Goal: Navigation & Orientation: Find specific page/section

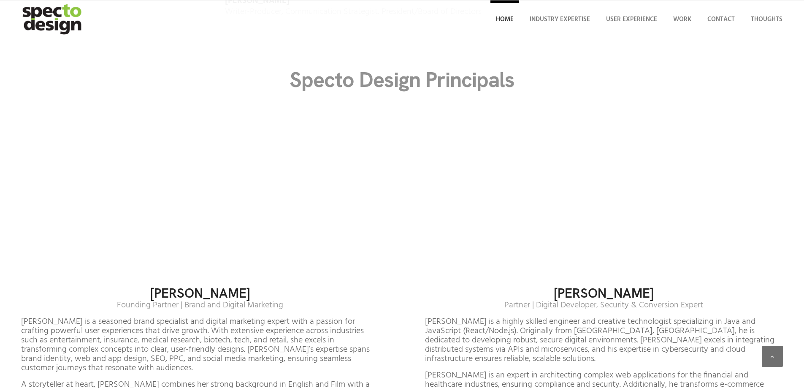
scroll to position [5755, 0]
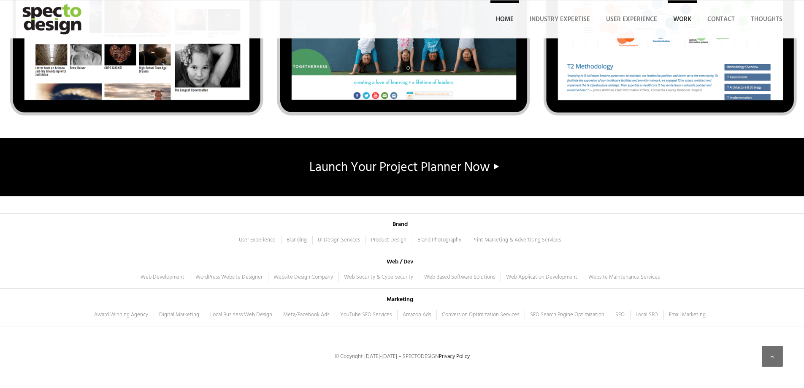
click at [676, 19] on span "Work" at bounding box center [682, 19] width 18 height 10
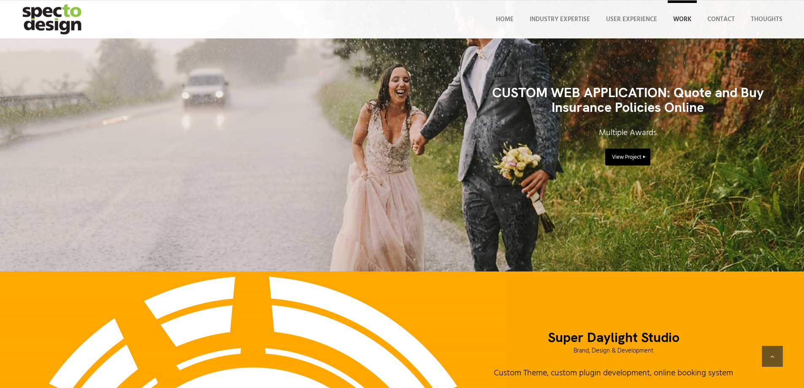
scroll to position [2864, 0]
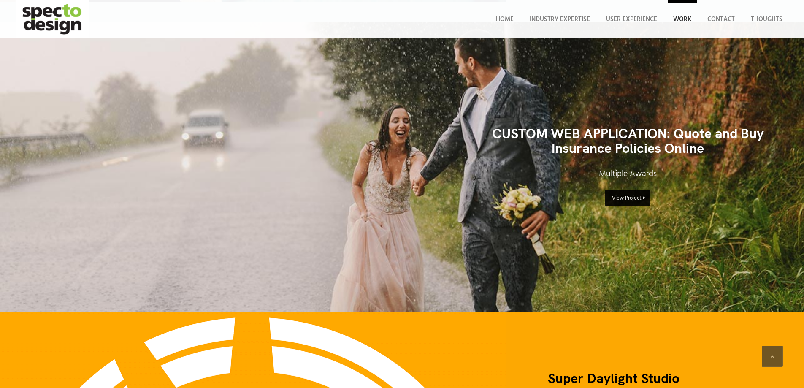
click at [631, 195] on span "View Project" at bounding box center [627, 198] width 30 height 9
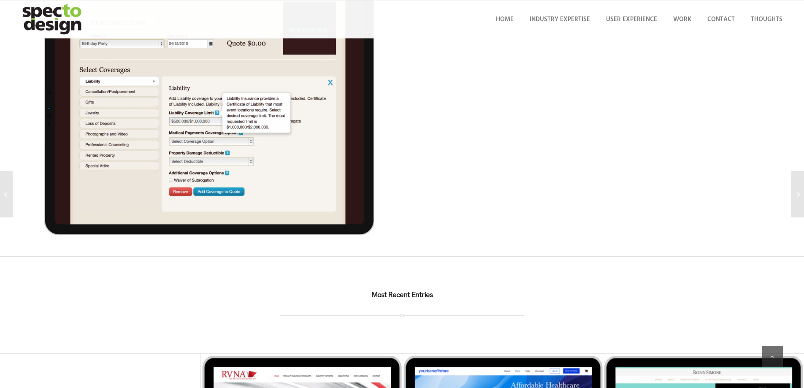
scroll to position [2271, 0]
